Goal: Task Accomplishment & Management: Use online tool/utility

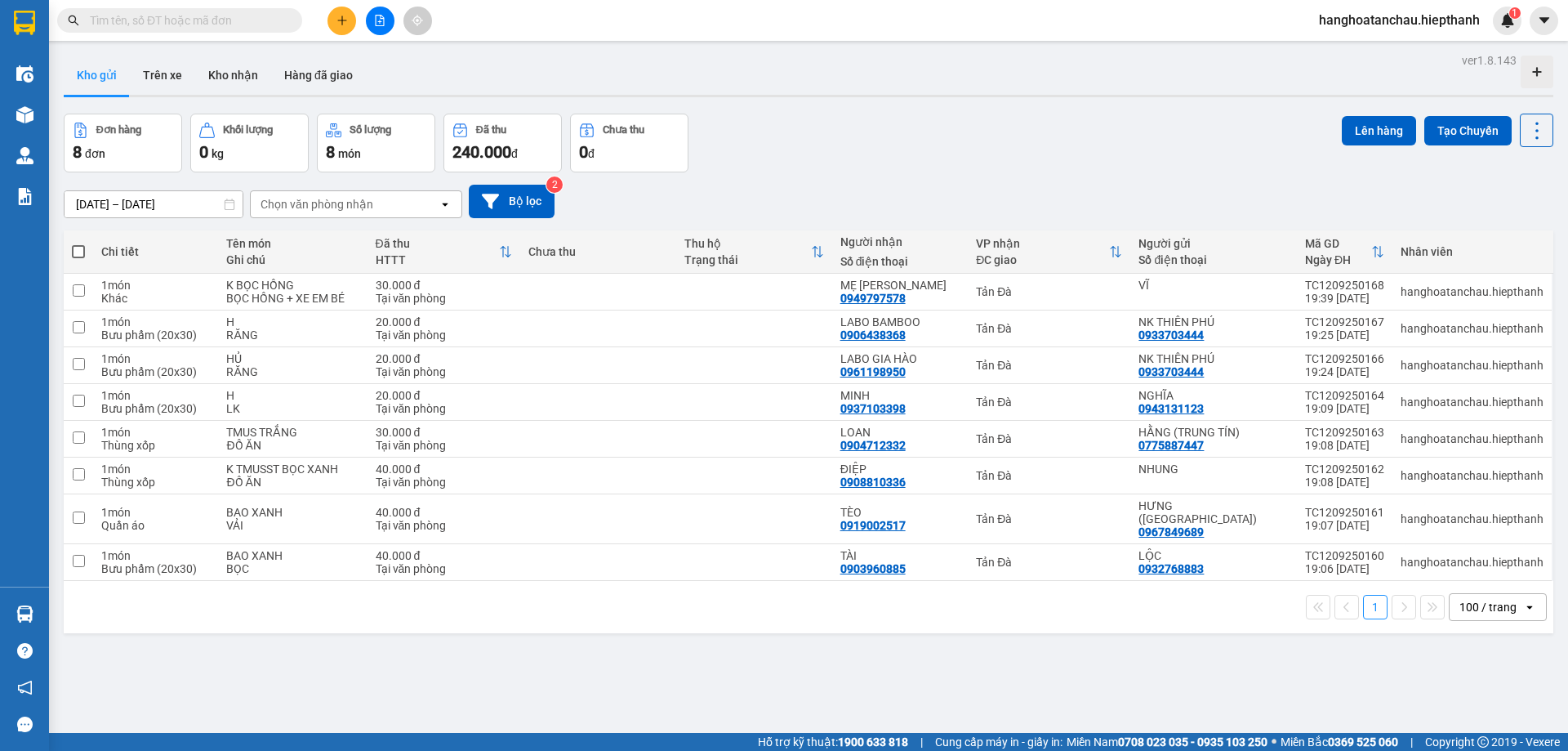
click at [223, 24] on input "text" at bounding box center [187, 20] width 193 height 18
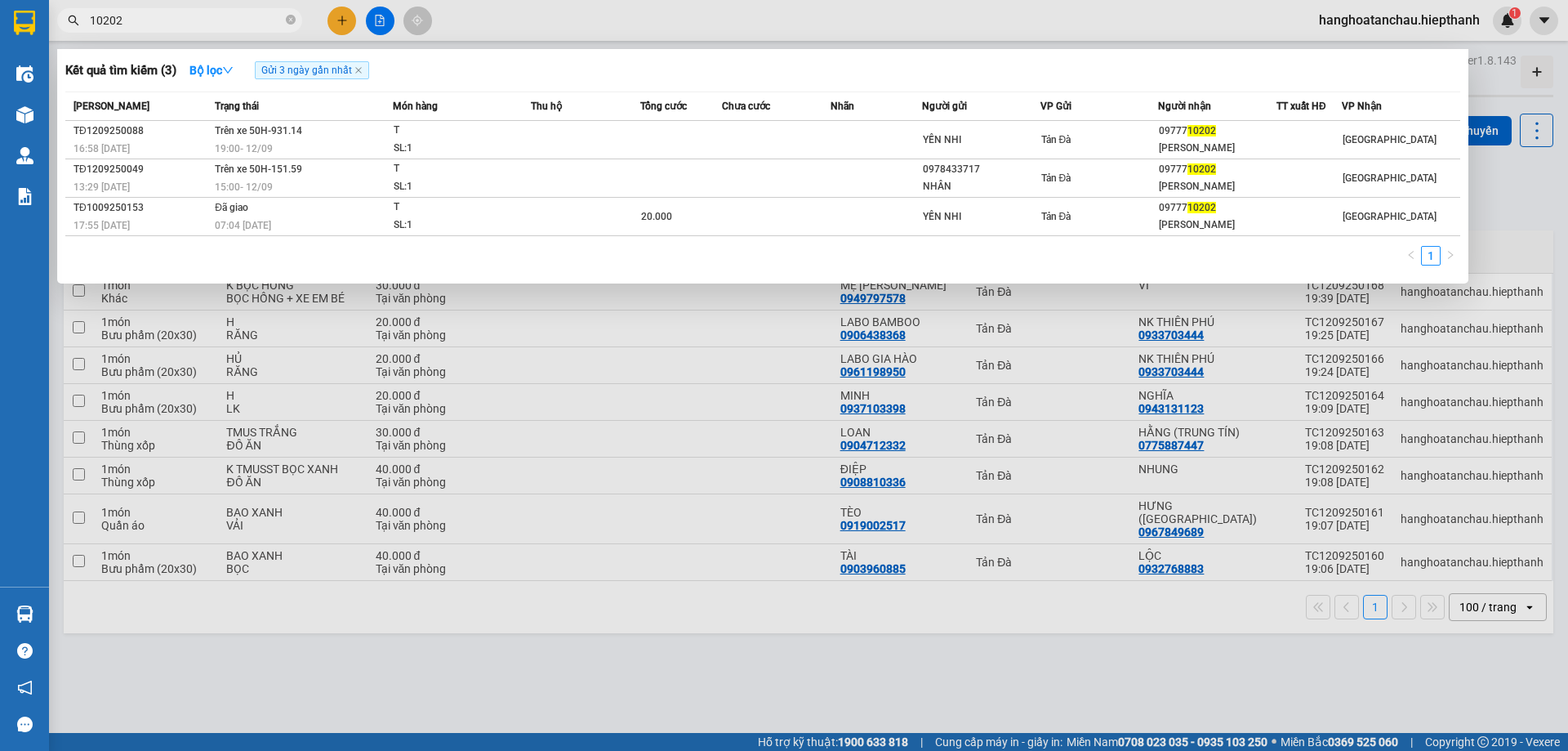
type input "10202"
click at [615, 259] on div "1" at bounding box center [763, 260] width 1396 height 29
click at [363, 71] on icon "close" at bounding box center [358, 70] width 9 height 9
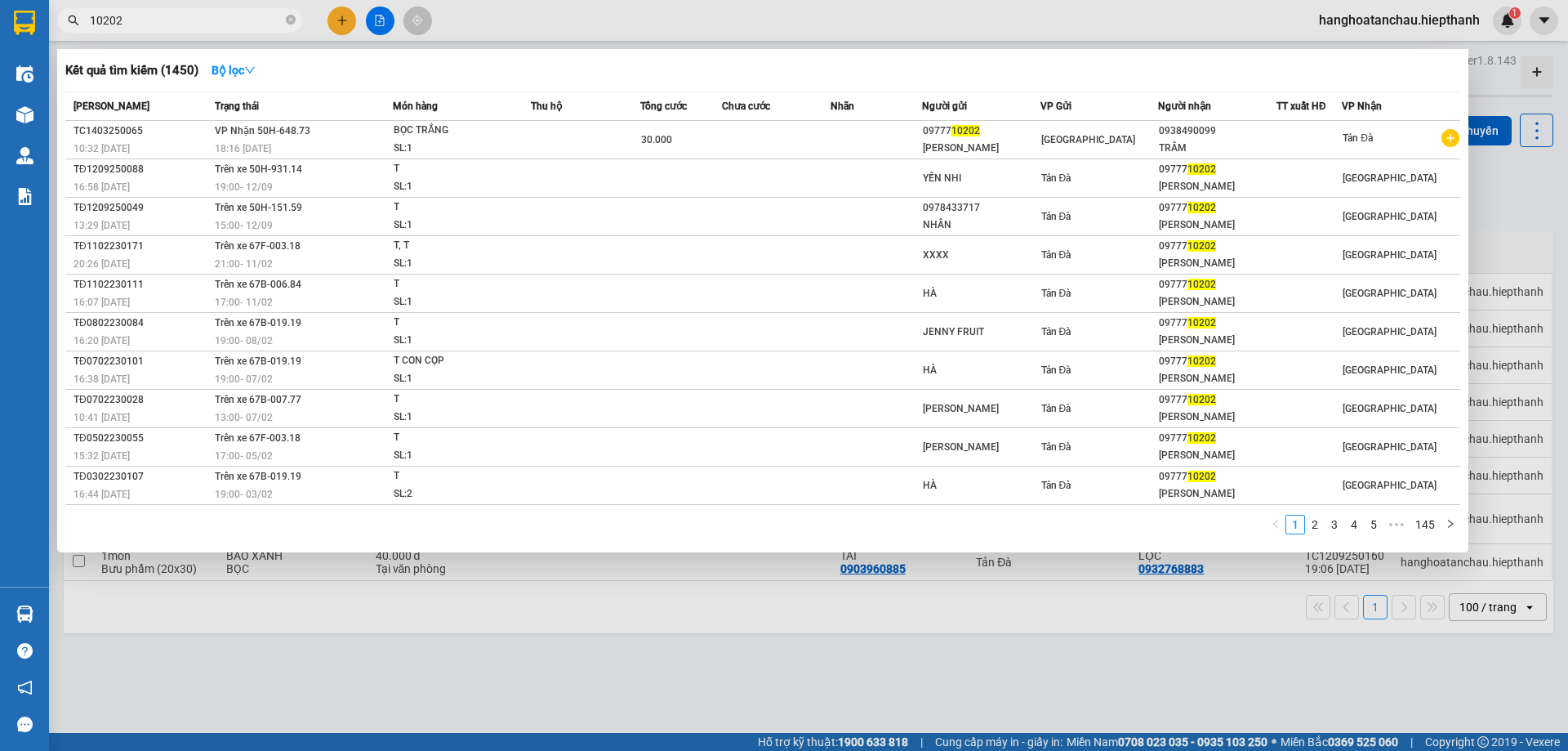
click at [276, 18] on input "10202" at bounding box center [187, 20] width 193 height 18
click at [293, 20] on icon "close-circle" at bounding box center [291, 20] width 9 height 9
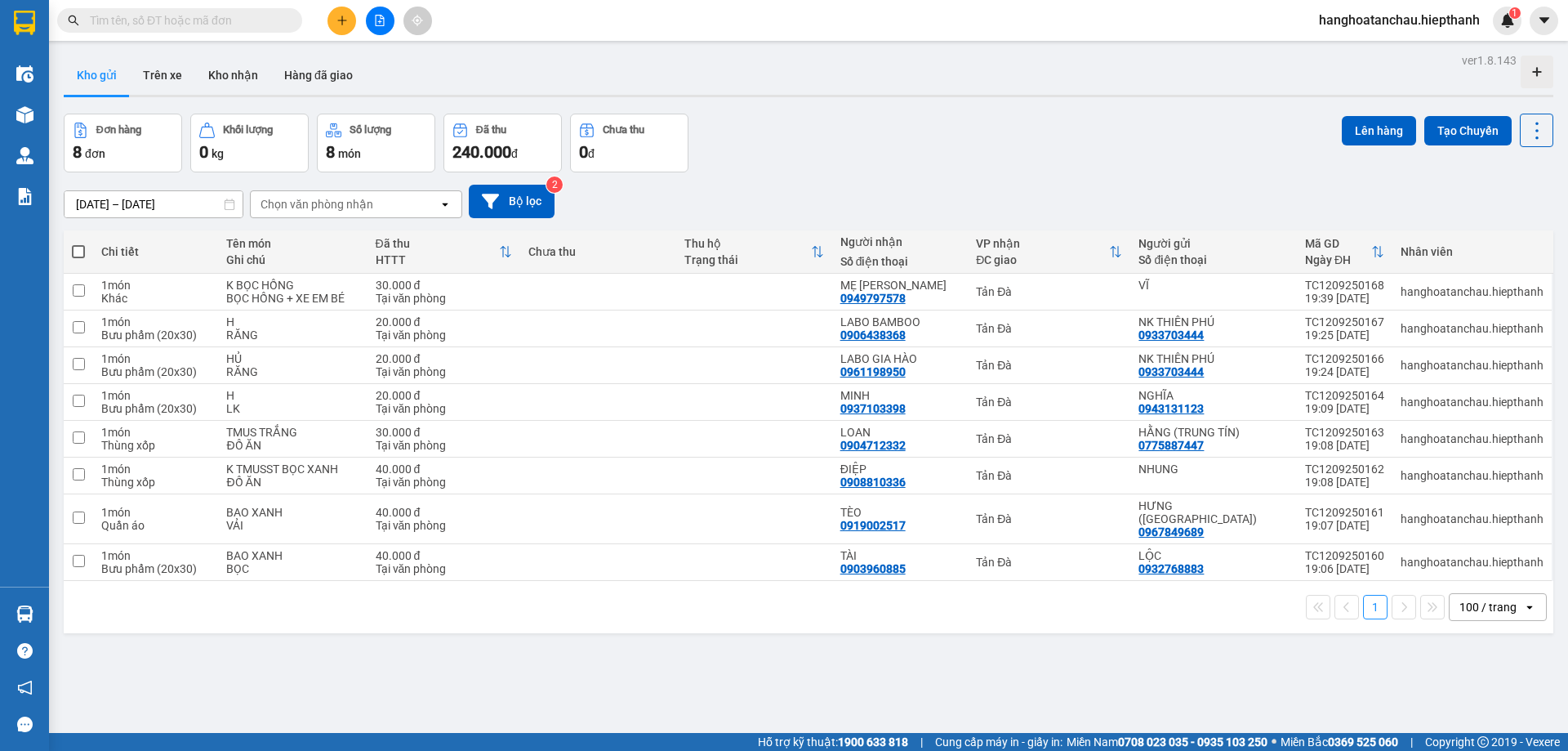
click at [795, 87] on div "Kho gửi Trên xe Kho nhận Hàng đã giao" at bounding box center [809, 78] width 1490 height 44
click at [390, 20] on button at bounding box center [381, 21] width 28 height 28
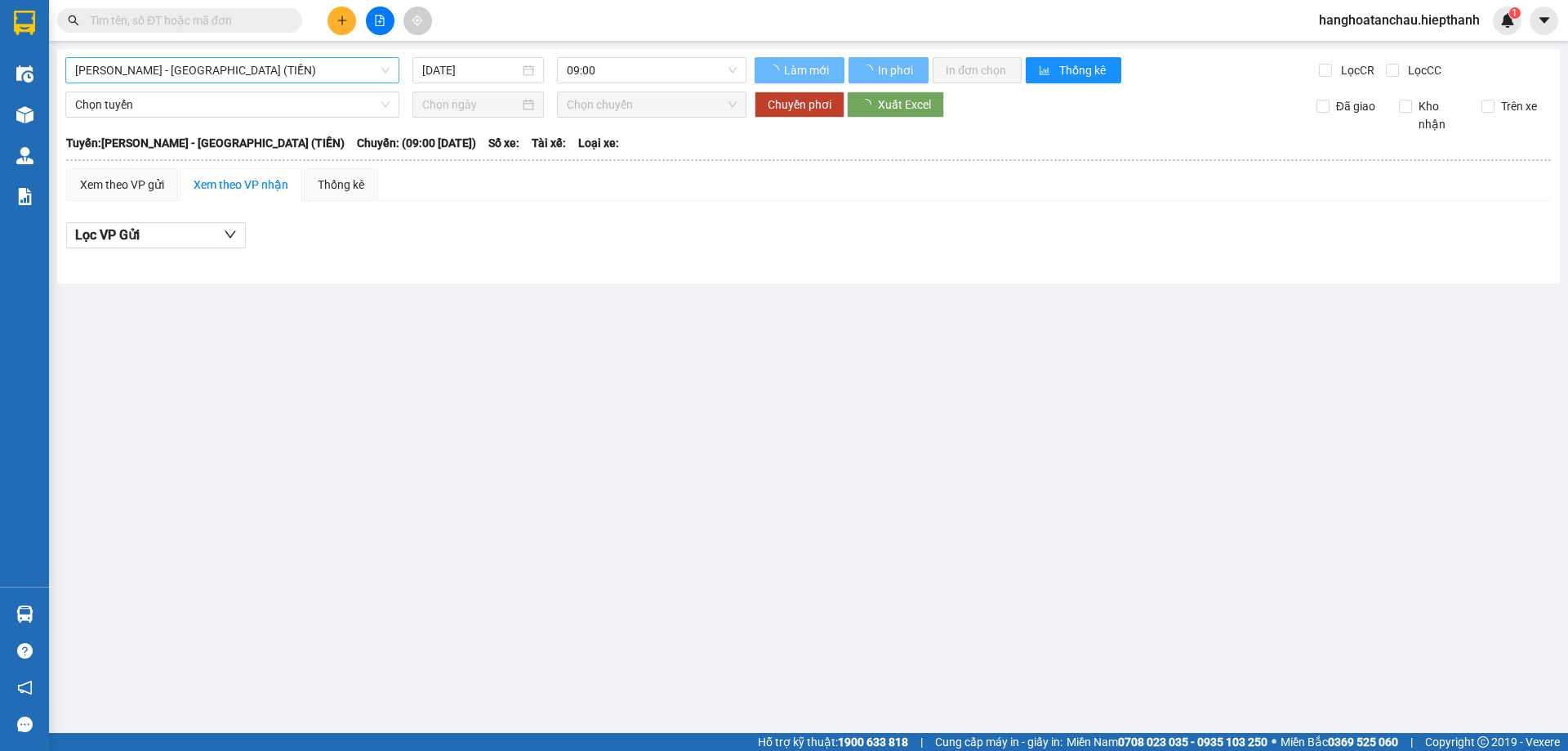
click at [276, 70] on span "[PERSON_NAME] - [GEOGRAPHIC_DATA] (TIỀN)" at bounding box center [232, 70] width 314 height 25
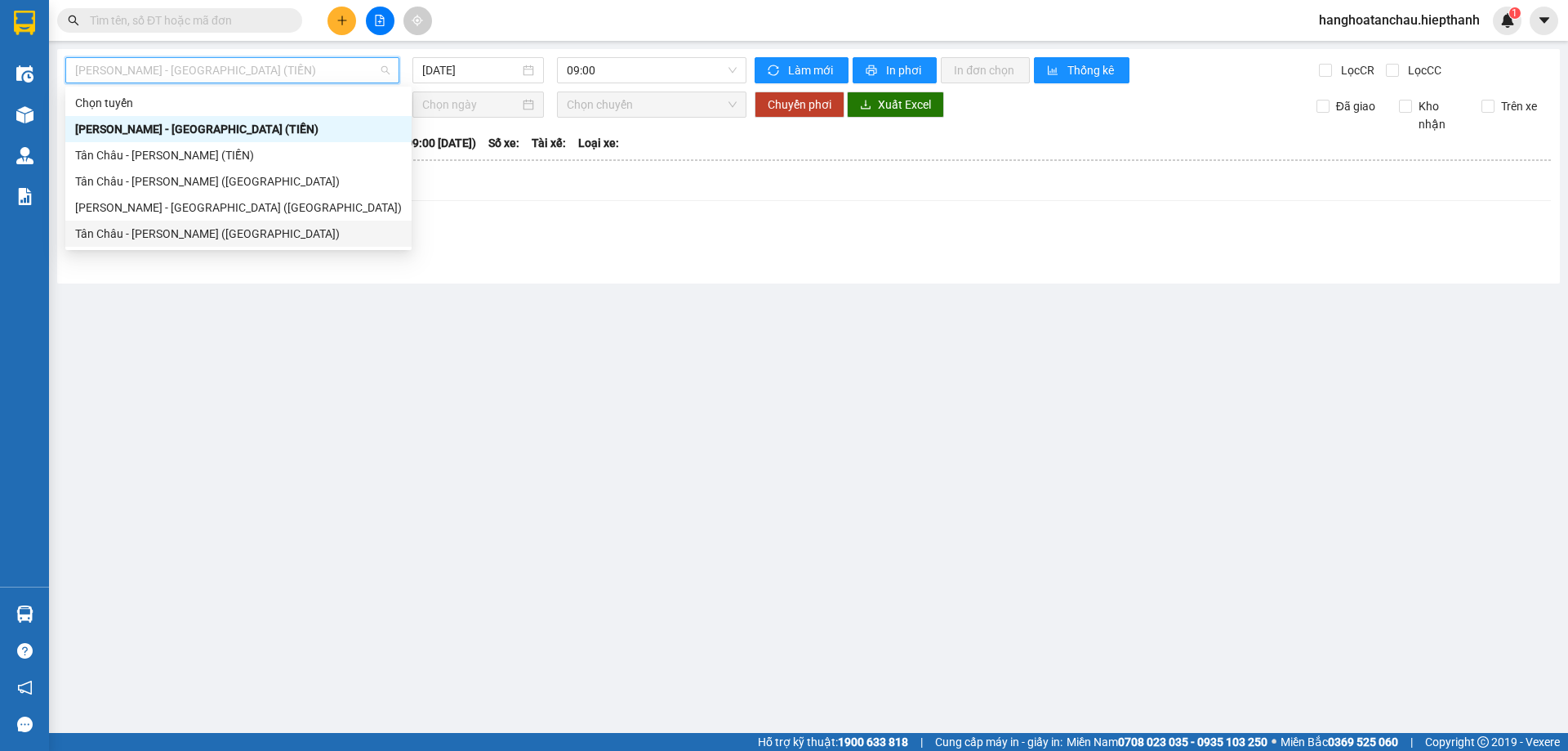
click at [164, 222] on div "Tân Châu - [PERSON_NAME] ([GEOGRAPHIC_DATA])" at bounding box center [239, 234] width 347 height 27
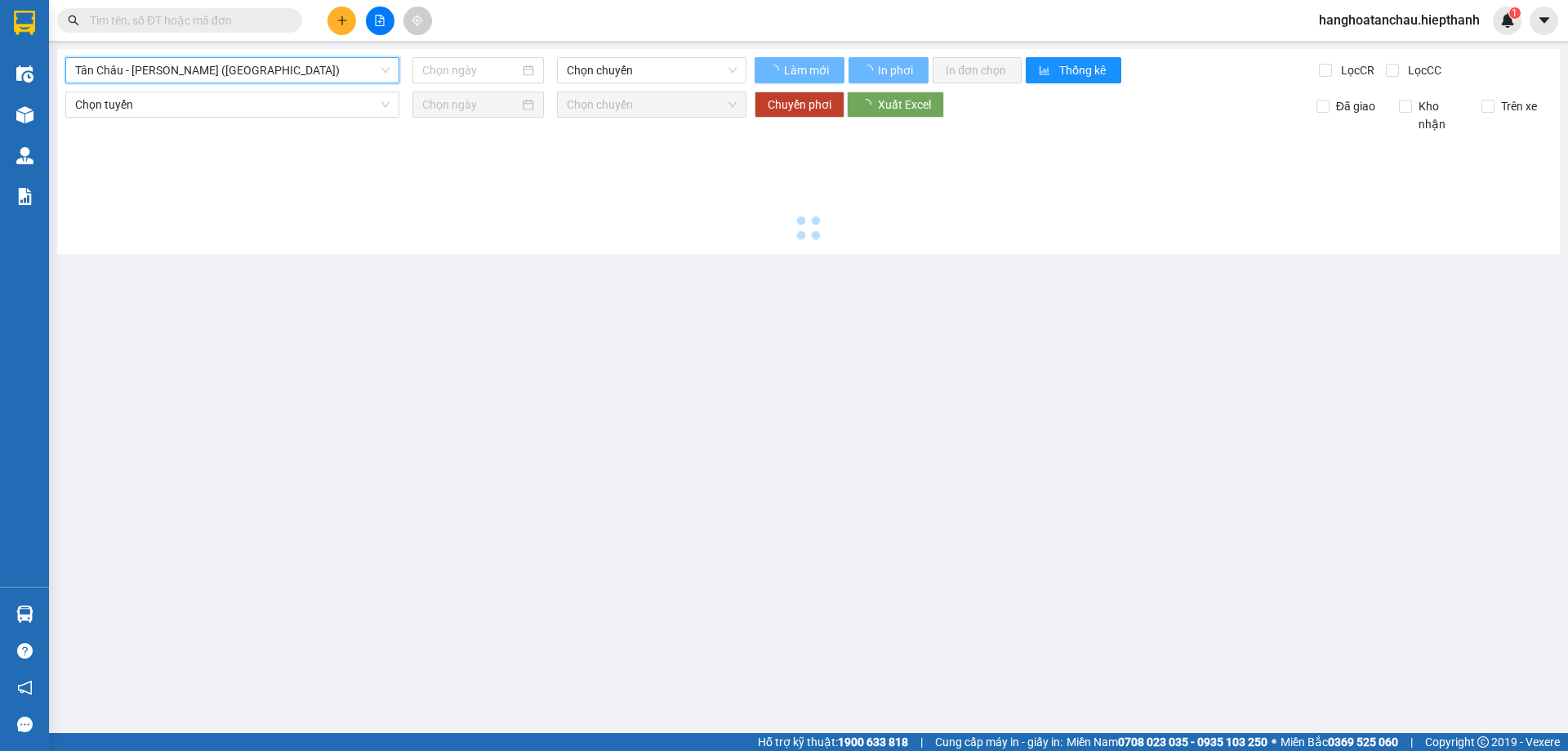
type input "[DATE]"
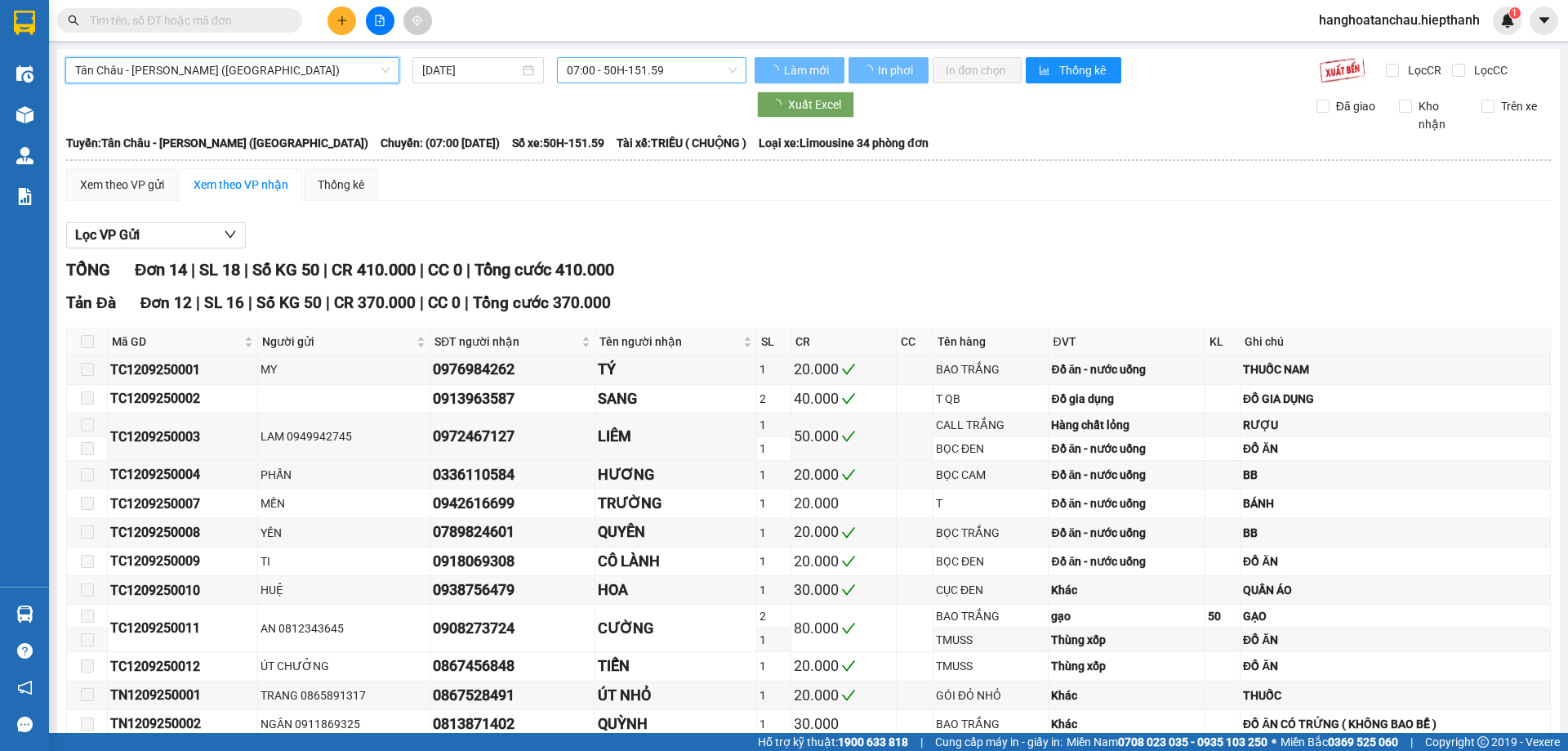
click at [613, 64] on span "07:00 - 50H-151.59" at bounding box center [651, 70] width 169 height 25
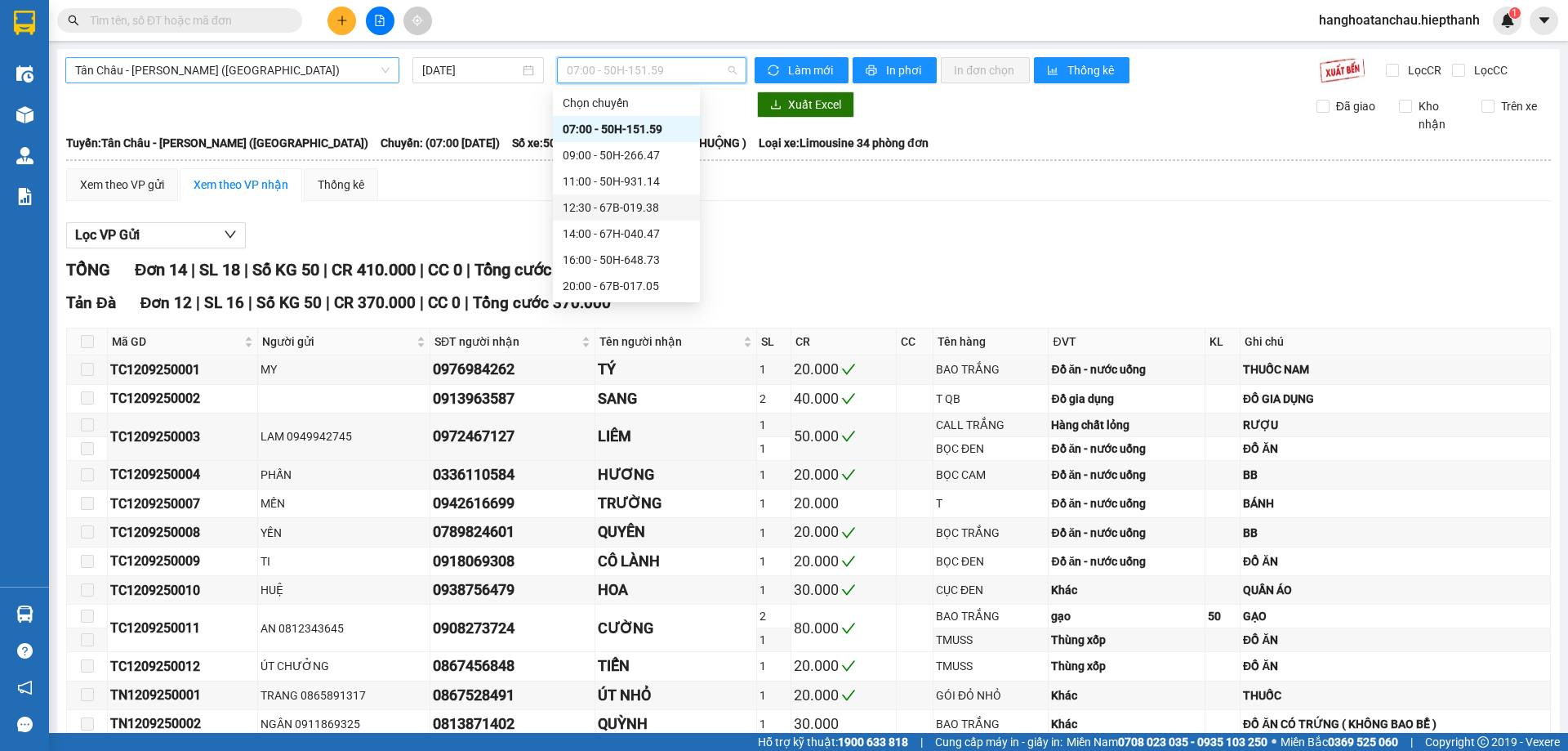
click at [264, 68] on span "Tân Châu - [PERSON_NAME] ([GEOGRAPHIC_DATA])" at bounding box center [232, 70] width 314 height 25
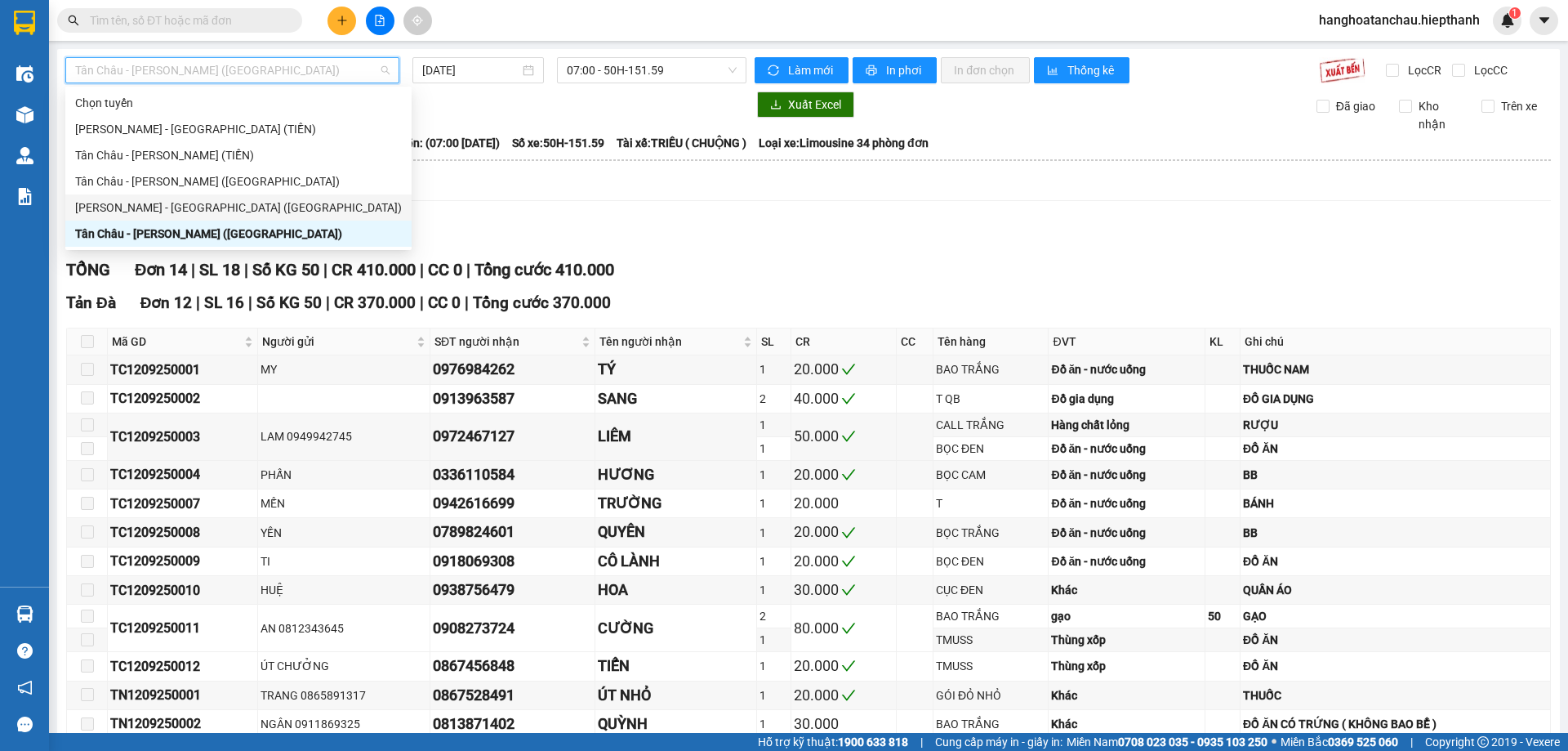
click at [193, 200] on div "[PERSON_NAME] - [GEOGRAPHIC_DATA] ([GEOGRAPHIC_DATA])" at bounding box center [238, 207] width 327 height 18
type input "[DATE]"
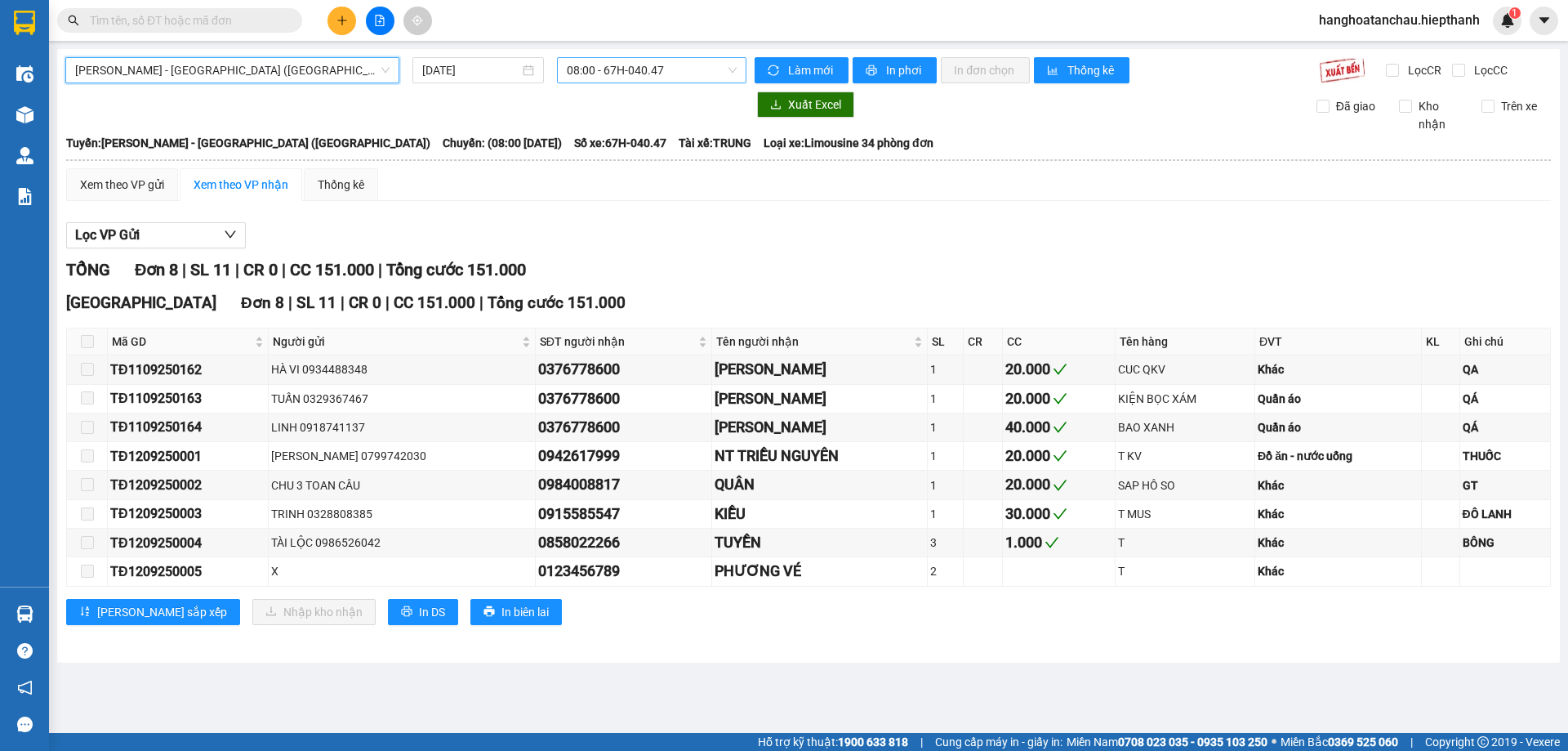
click at [620, 64] on span "08:00 - 67H-040.47" at bounding box center [651, 70] width 169 height 25
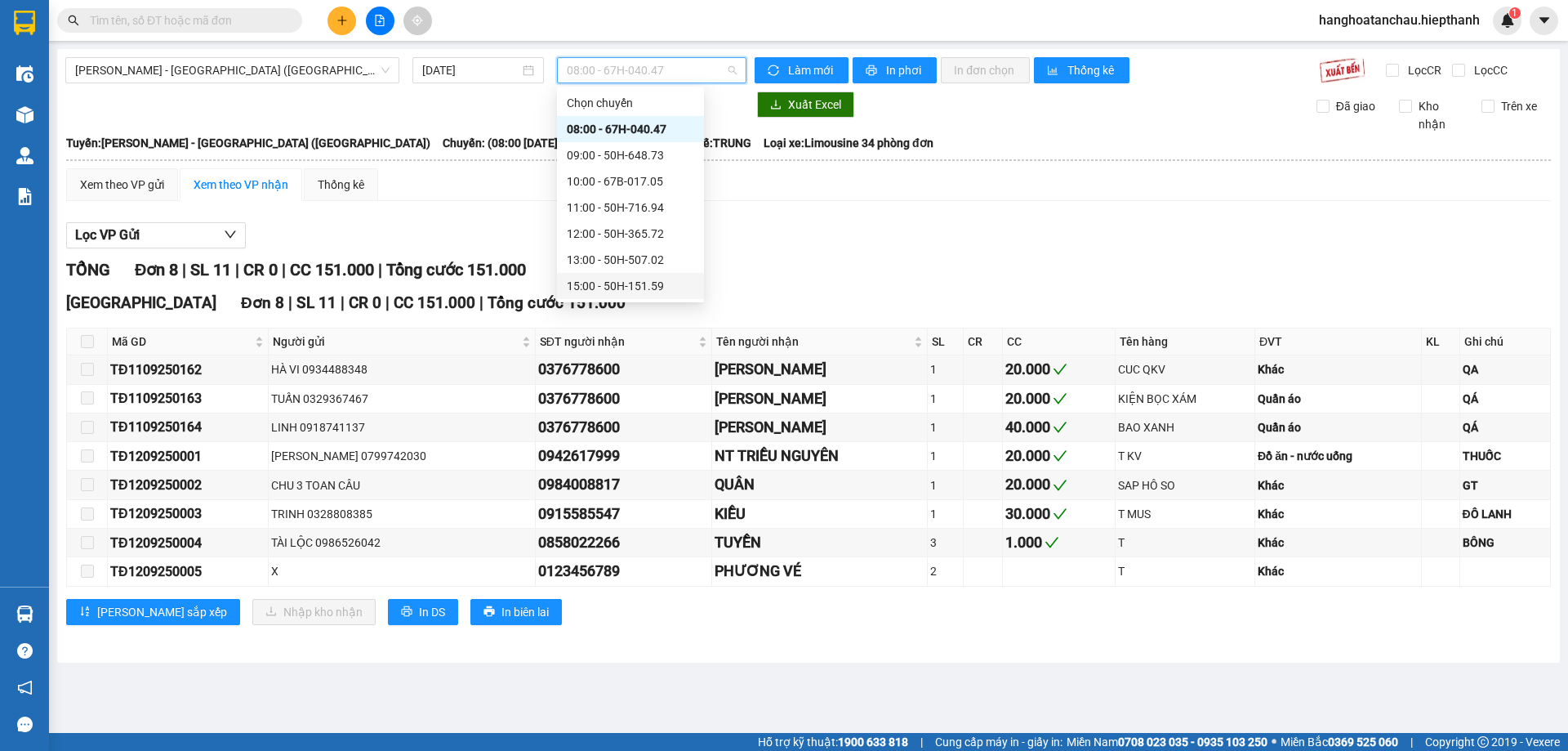
click at [633, 279] on div "15:00 - 50H-151.59" at bounding box center [631, 285] width 128 height 18
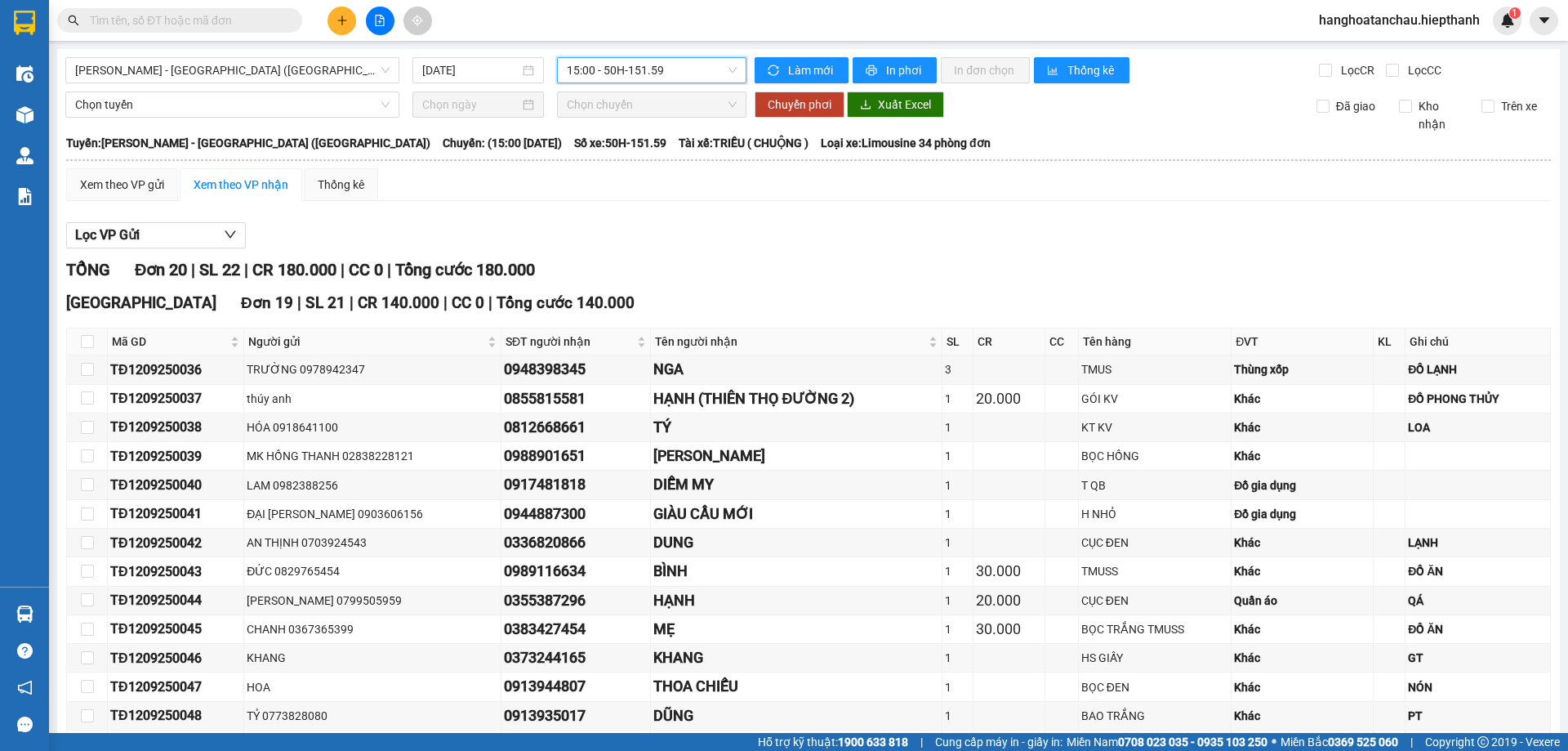
click at [735, 272] on div "TỔNG Đơn 20 | SL 22 | CR 180.000 | CC 0 | Tổng cước 180.000" at bounding box center [809, 270] width 1485 height 26
click at [621, 220] on div "Lọc VP Gửi TỔNG Đơn 20 | SL 22 | CR 180.000 | CC 0 | Tổng cước 180.000 [GEOGRA…" at bounding box center [809, 664] width 1485 height 901
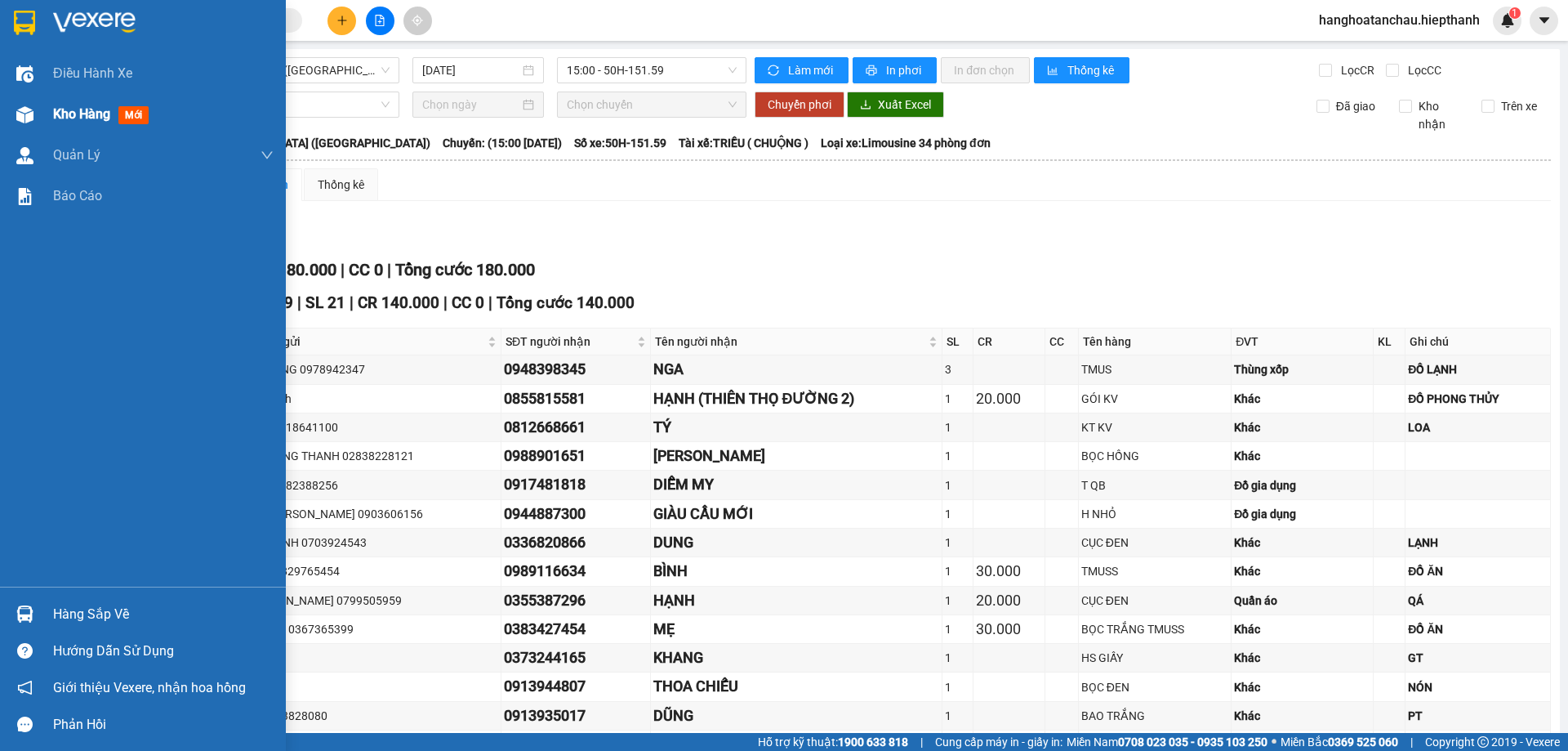
click at [22, 119] on img at bounding box center [25, 115] width 17 height 17
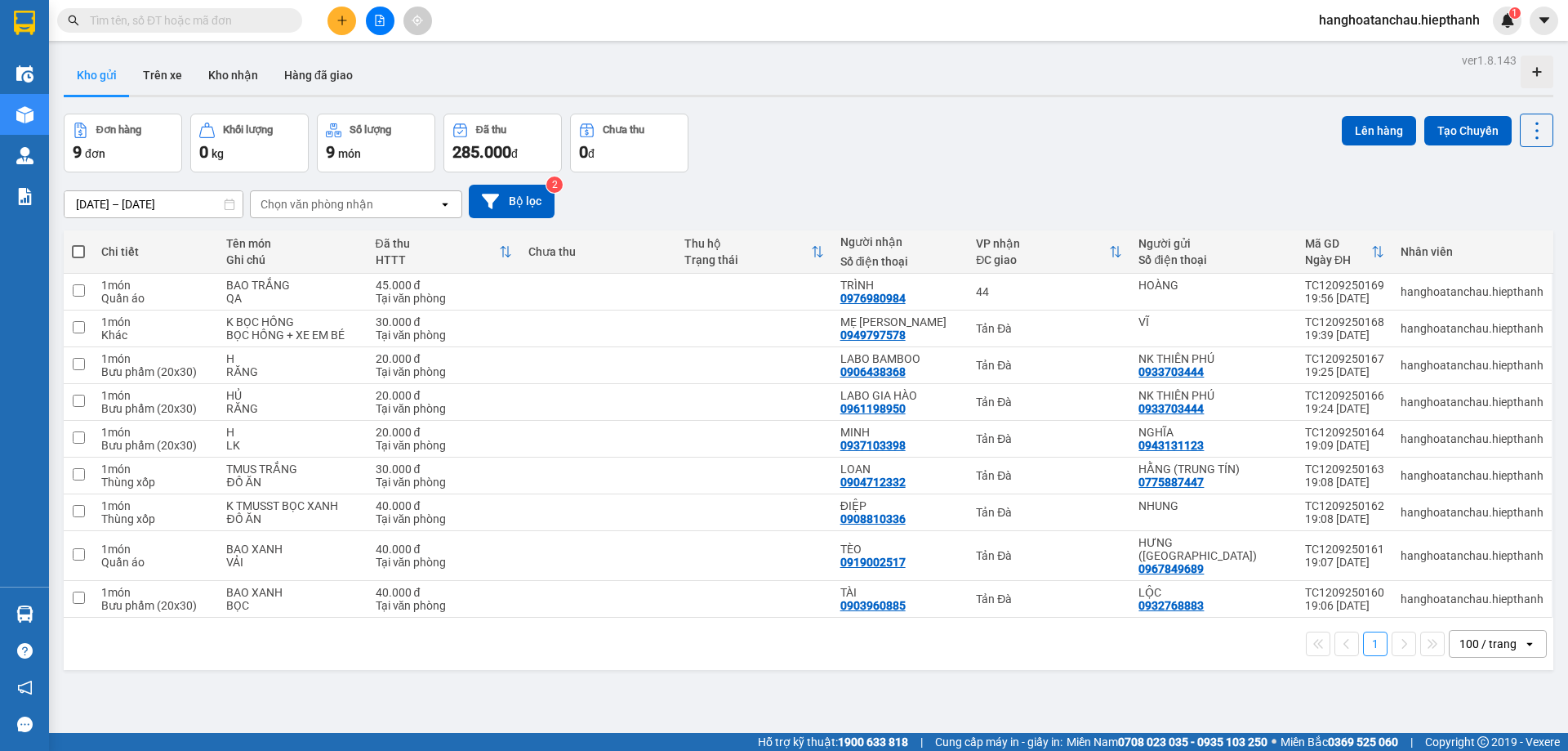
click at [783, 111] on div "ver 1.8.143 Kho gửi Trên xe Kho nhận Hàng đã giao Đơn hàng 9 đơn Khối lượng 0 k…" at bounding box center [808, 424] width 1503 height 751
click at [200, 83] on button "Kho nhận" at bounding box center [233, 75] width 76 height 39
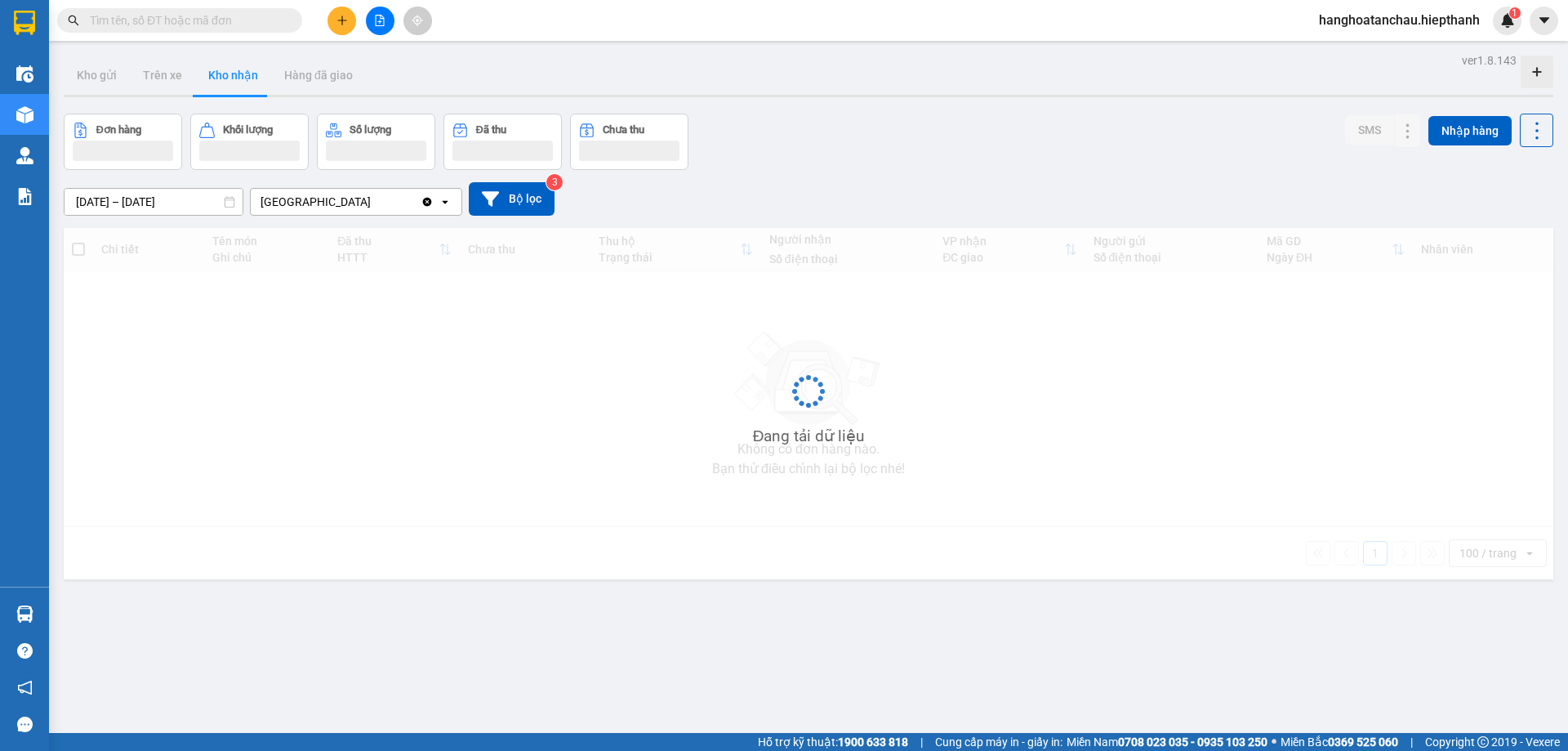
click at [848, 148] on div "Đơn hàng Khối lượng Số lượng Đã thu Chưa thu SMS Nhập hàng" at bounding box center [809, 142] width 1490 height 57
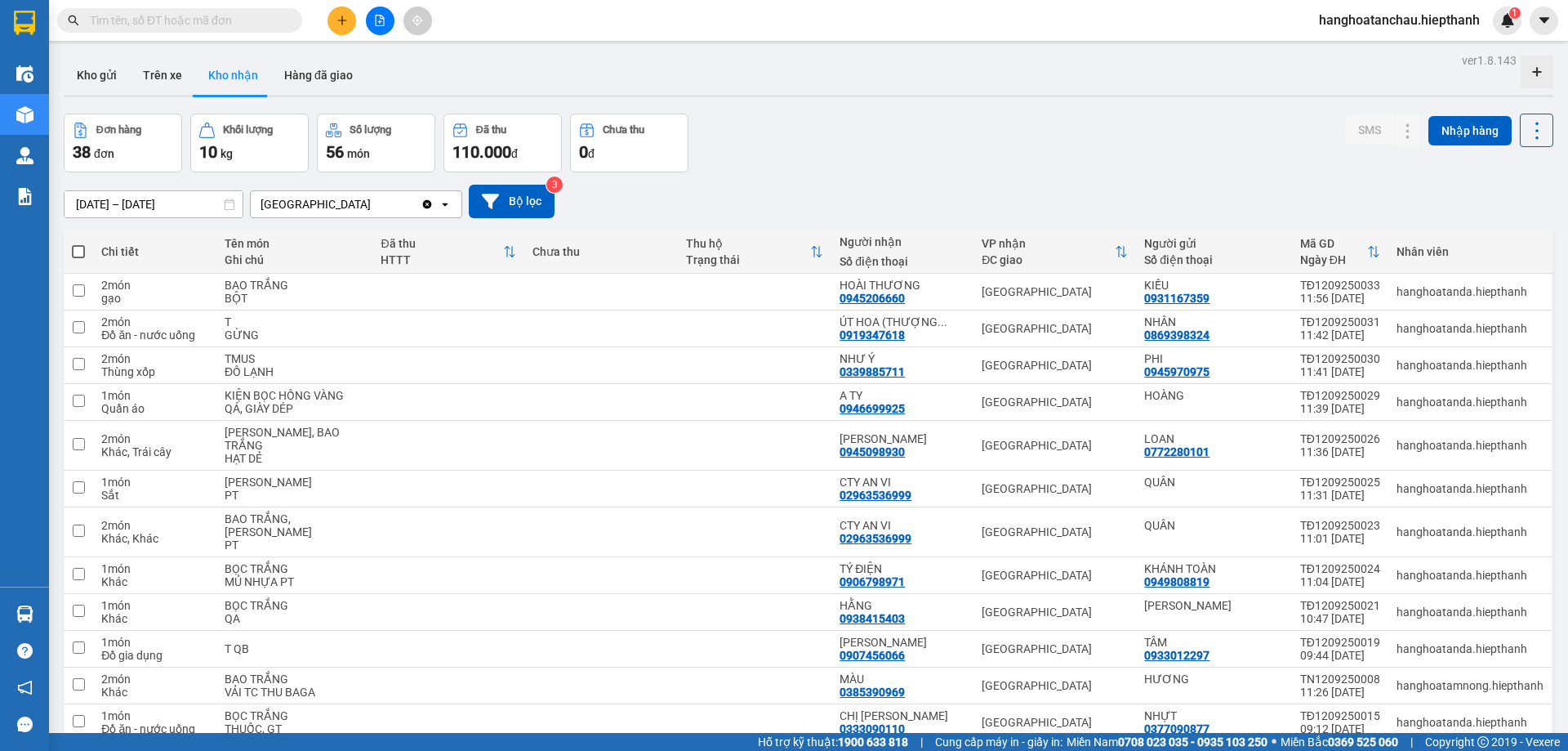
click at [103, 67] on button "Kho gửi" at bounding box center [97, 75] width 66 height 39
